Goal: Information Seeking & Learning: Learn about a topic

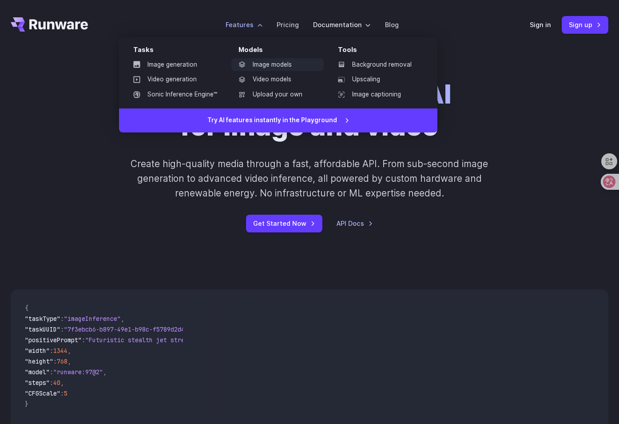
click at [270, 66] on link "Image models" at bounding box center [277, 64] width 92 height 13
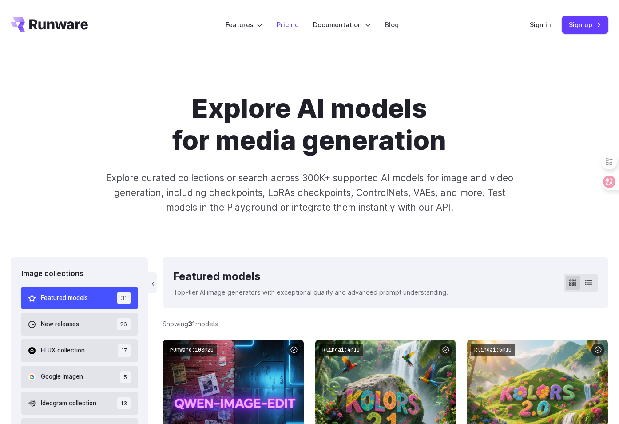
click at [286, 25] on link "Pricing" at bounding box center [288, 25] width 22 height 10
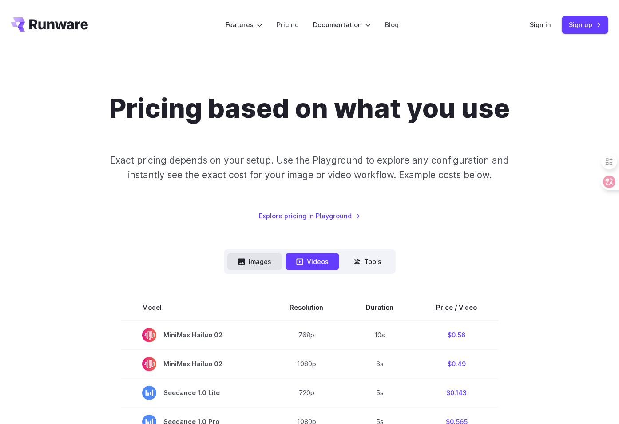
click at [254, 261] on button "Images" at bounding box center [254, 261] width 55 height 17
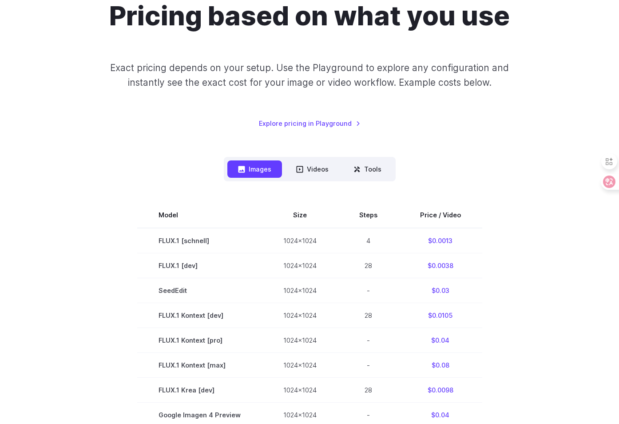
scroll to position [89, 0]
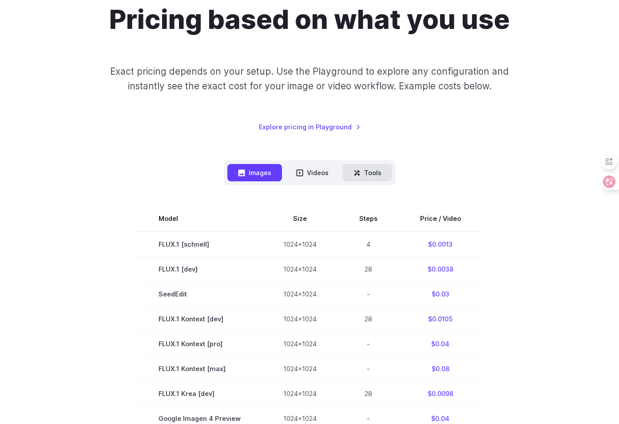
click at [358, 164] on button "Tools" at bounding box center [367, 172] width 49 height 17
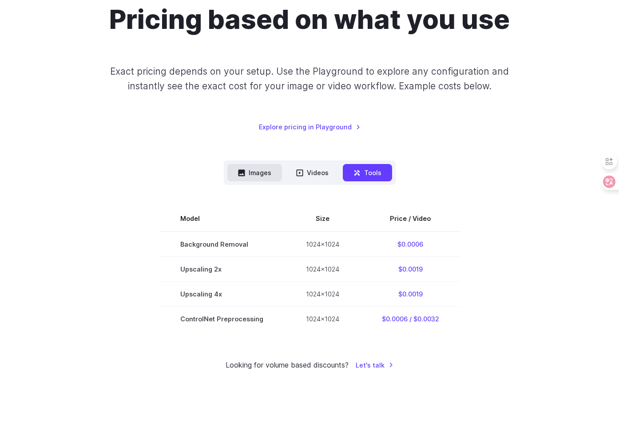
click at [240, 172] on icon at bounding box center [241, 172] width 7 height 7
click at [264, 175] on button "Images" at bounding box center [254, 172] width 55 height 17
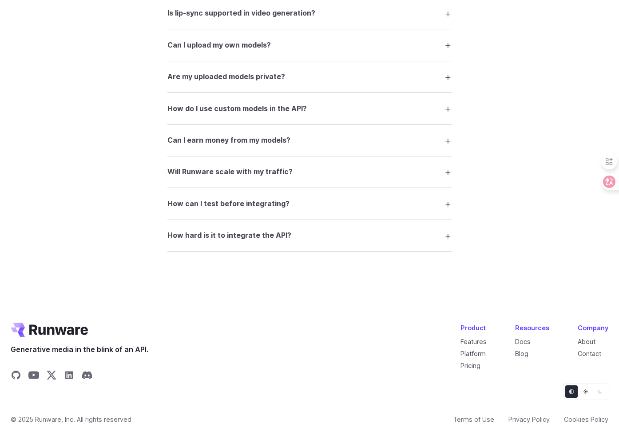
scroll to position [1510, 0]
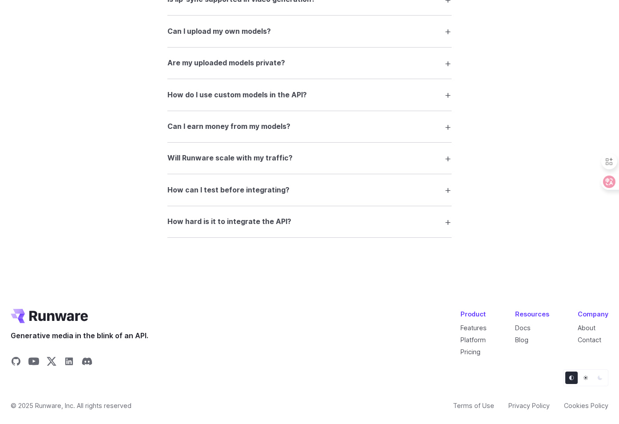
click at [281, 226] on h3 "How hard is it to integrate the API?" at bounding box center [229, 222] width 124 height 12
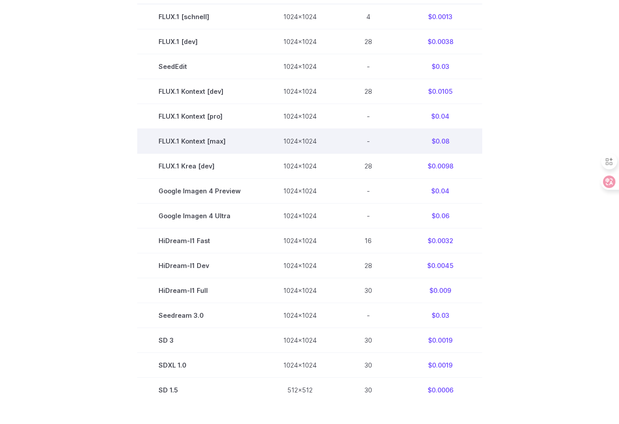
scroll to position [50, 0]
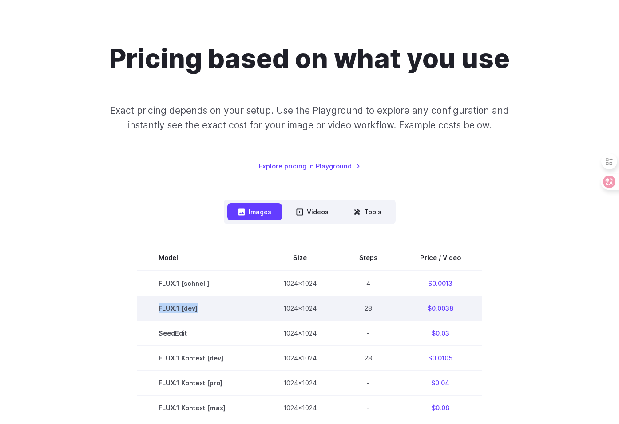
drag, startPoint x: 161, startPoint y: 307, endPoint x: 214, endPoint y: 307, distance: 52.4
click at [214, 307] on td "FLUX.1 [dev]" at bounding box center [199, 307] width 125 height 25
copy td "FLUX.1 [dev]"
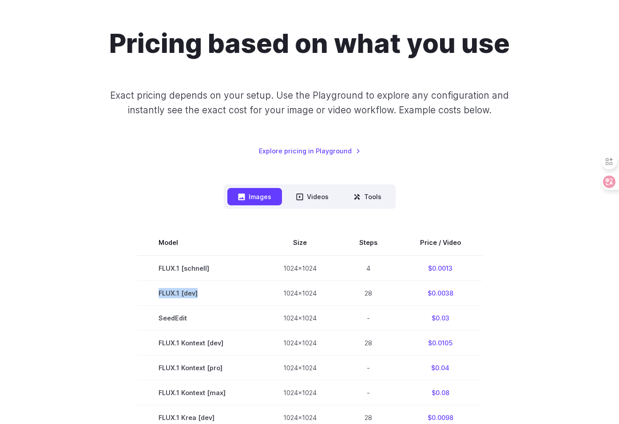
scroll to position [94, 0]
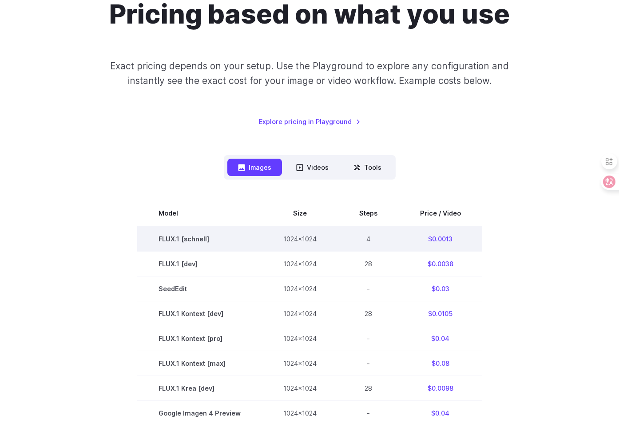
click at [364, 236] on td "4" at bounding box center [368, 238] width 61 height 25
click at [371, 239] on td "4" at bounding box center [368, 238] width 61 height 25
drag, startPoint x: 371, startPoint y: 239, endPoint x: 376, endPoint y: 246, distance: 8.3
click at [376, 246] on td "4" at bounding box center [368, 238] width 61 height 25
click at [371, 240] on td "4" at bounding box center [368, 238] width 61 height 25
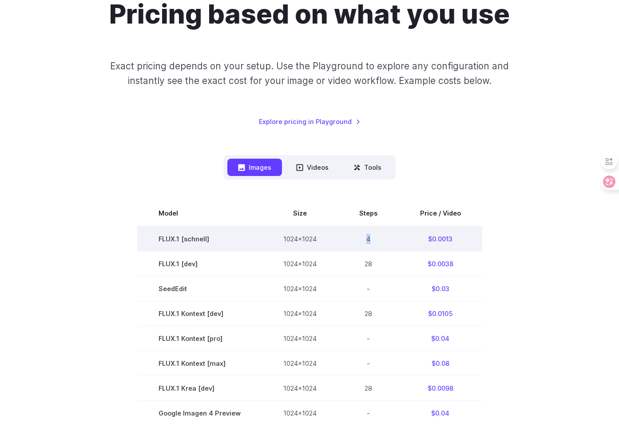
drag, startPoint x: 371, startPoint y: 240, endPoint x: 376, endPoint y: 245, distance: 7.5
click at [376, 245] on td "4" at bounding box center [368, 238] width 61 height 25
click at [370, 241] on td "4" at bounding box center [368, 238] width 61 height 25
drag, startPoint x: 370, startPoint y: 241, endPoint x: 374, endPoint y: 246, distance: 6.3
click at [374, 246] on td "4" at bounding box center [368, 238] width 61 height 25
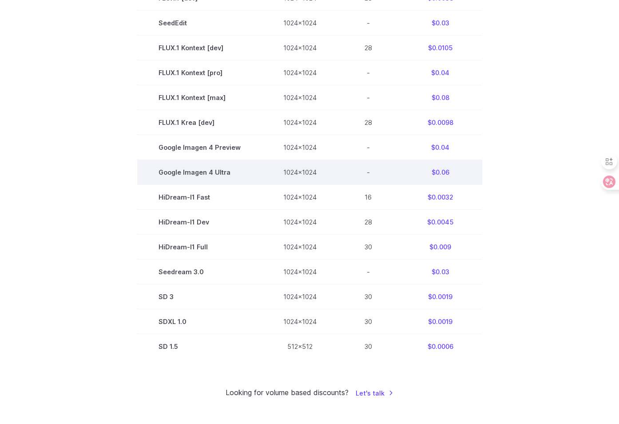
scroll to position [361, 0]
